Goal: Information Seeking & Learning: Learn about a topic

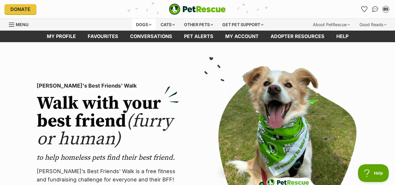
click at [148, 25] on div "Dogs" at bounding box center [144, 25] width 24 height 12
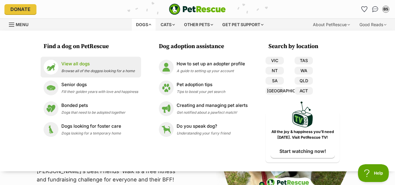
click at [84, 67] on div "View all dogs Browse all of the doggos looking for a home" at bounding box center [97, 66] width 73 height 13
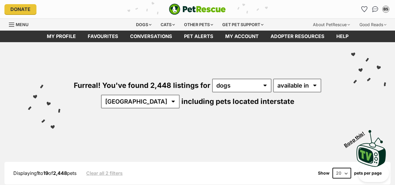
scroll to position [161, 0]
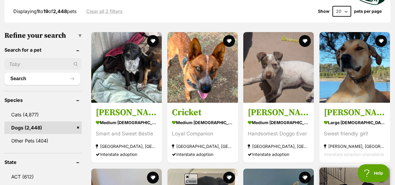
click at [345, 11] on select "20 40 60" at bounding box center [341, 11] width 19 height 11
select select "60"
click at [332, 6] on select "20 40 60" at bounding box center [341, 11] width 19 height 11
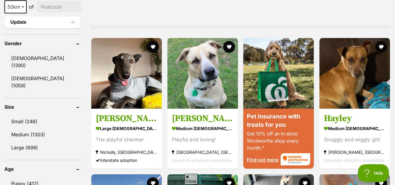
scroll to position [323, 0]
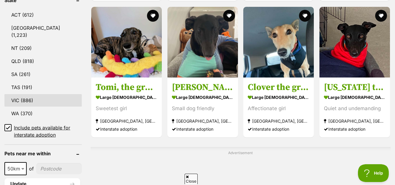
click at [35, 94] on link "VIC (886)" at bounding box center [42, 100] width 77 height 12
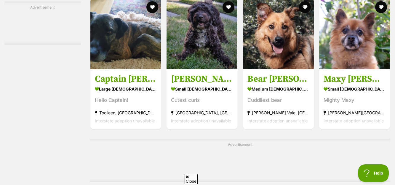
scroll to position [2584, 0]
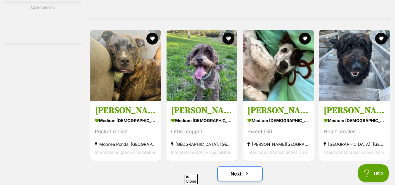
click at [244, 176] on span "Next page" at bounding box center [247, 173] width 6 height 7
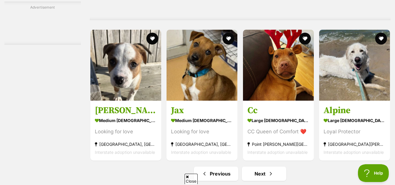
scroll to position [2745, 0]
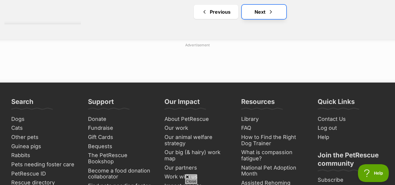
click at [267, 17] on link "Next" at bounding box center [264, 12] width 44 height 14
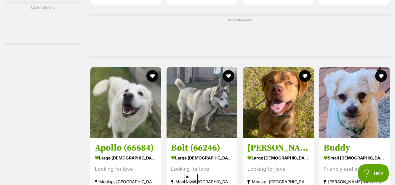
scroll to position [2745, 0]
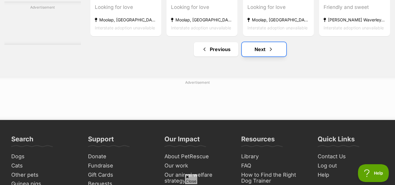
click at [270, 53] on span "Next page" at bounding box center [271, 49] width 6 height 7
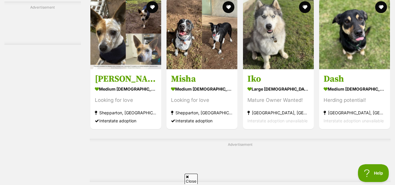
scroll to position [2584, 0]
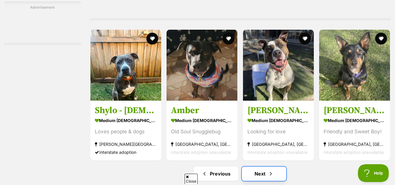
click at [271, 176] on span "Next page" at bounding box center [271, 173] width 6 height 7
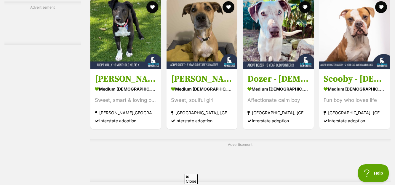
scroll to position [2584, 0]
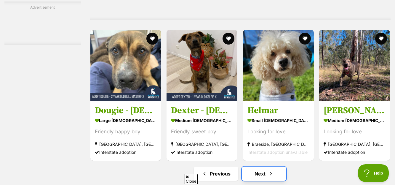
click at [268, 176] on span "Next page" at bounding box center [271, 173] width 6 height 7
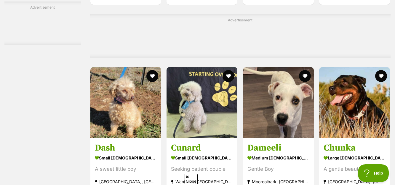
scroll to position [2745, 0]
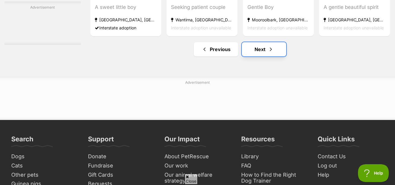
click at [269, 52] on span "Next page" at bounding box center [271, 49] width 6 height 7
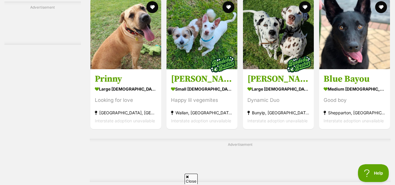
scroll to position [2584, 0]
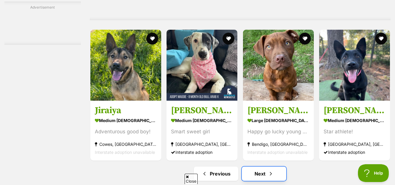
click at [265, 174] on link "Next" at bounding box center [264, 173] width 44 height 14
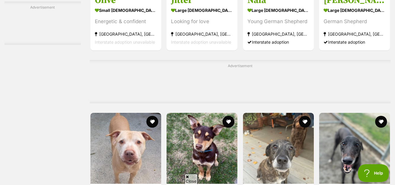
scroll to position [2662, 0]
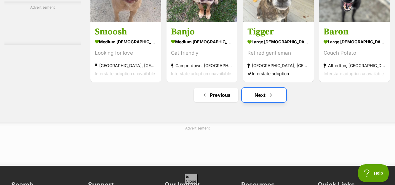
click at [267, 102] on link "Next" at bounding box center [264, 95] width 44 height 14
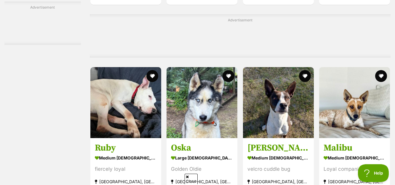
scroll to position [2745, 0]
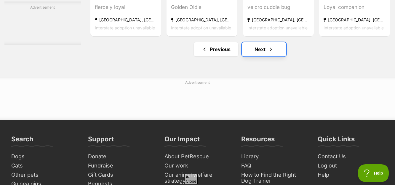
click at [267, 51] on link "Next" at bounding box center [264, 49] width 44 height 14
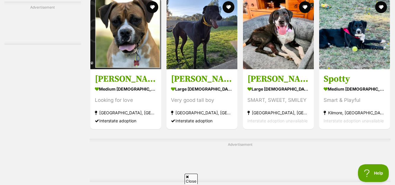
scroll to position [2584, 0]
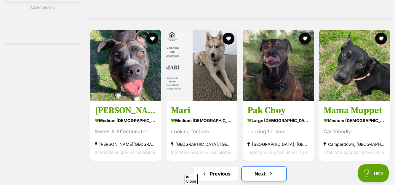
click at [271, 175] on span "Next page" at bounding box center [271, 173] width 6 height 7
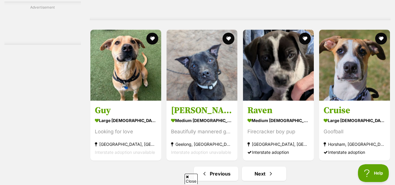
scroll to position [2745, 0]
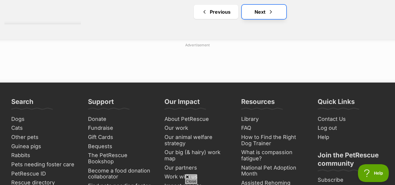
click at [265, 15] on link "Next" at bounding box center [264, 12] width 44 height 14
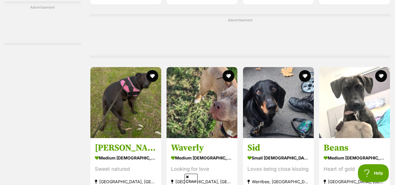
scroll to position [2745, 0]
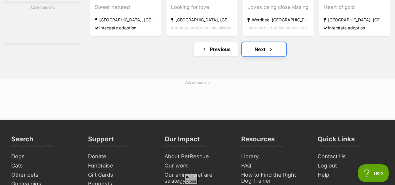
click at [265, 51] on link "Next" at bounding box center [264, 49] width 44 height 14
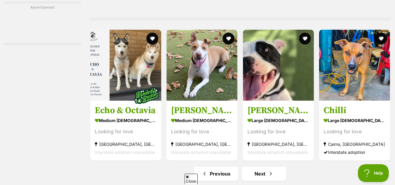
scroll to position [2745, 0]
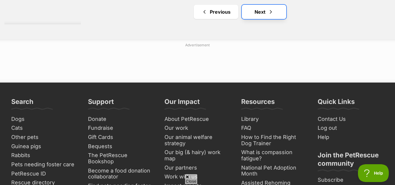
click at [268, 14] on span "Next page" at bounding box center [271, 11] width 6 height 7
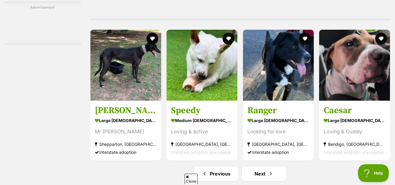
scroll to position [2745, 0]
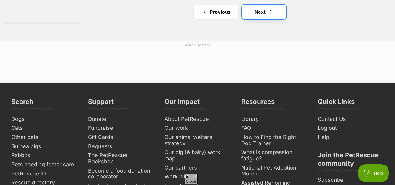
click at [262, 13] on link "Next" at bounding box center [264, 12] width 44 height 14
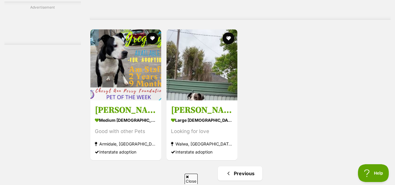
scroll to position [2261, 0]
